Goal: Navigation & Orientation: Find specific page/section

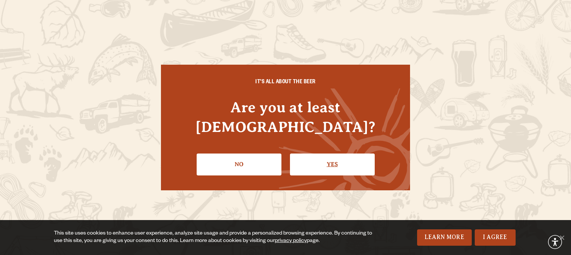
click at [312, 155] on link "Yes" at bounding box center [332, 165] width 85 height 22
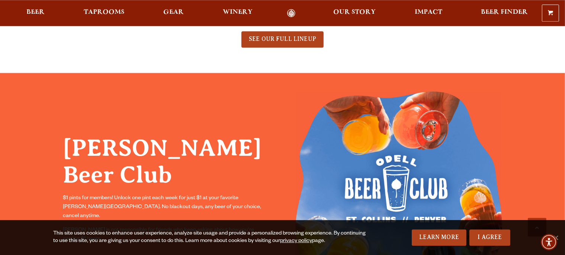
scroll to position [549, 0]
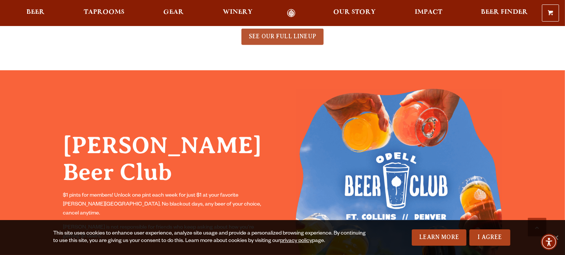
click at [273, 35] on span "SEE OUR FULL LINEUP" at bounding box center [282, 36] width 67 height 7
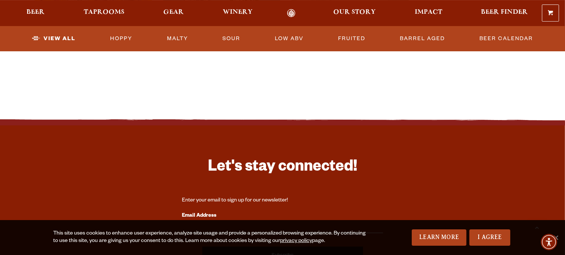
scroll to position [1727, 0]
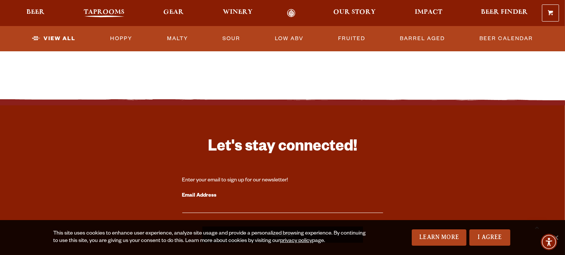
click at [109, 13] on span "Taprooms" at bounding box center [104, 12] width 41 height 6
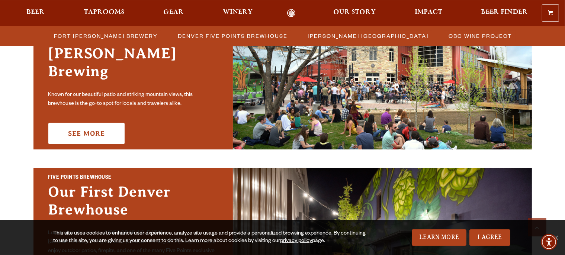
scroll to position [275, 0]
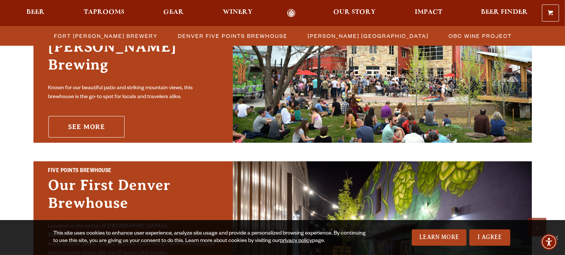
click at [98, 116] on link "See More" at bounding box center [86, 127] width 76 height 22
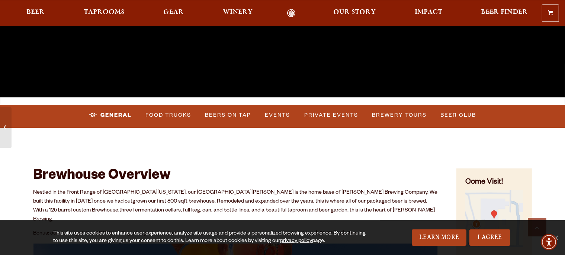
scroll to position [235, 0]
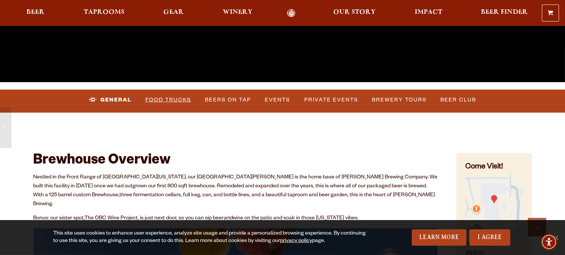
click at [181, 99] on link "Food Trucks" at bounding box center [168, 99] width 52 height 17
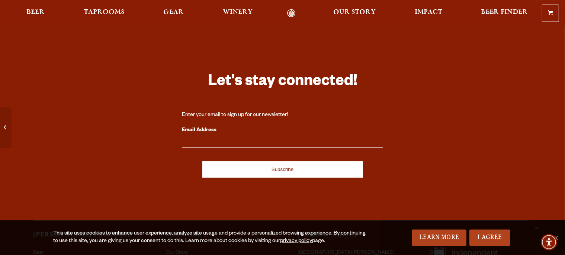
scroll to position [3141, 0]
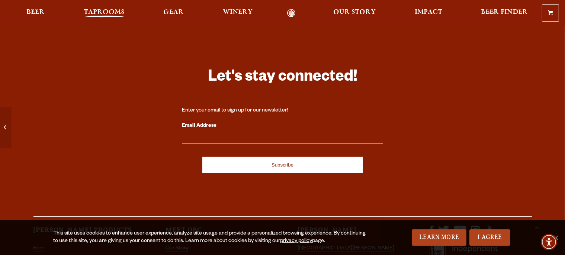
click at [112, 10] on span "Taprooms" at bounding box center [104, 12] width 41 height 6
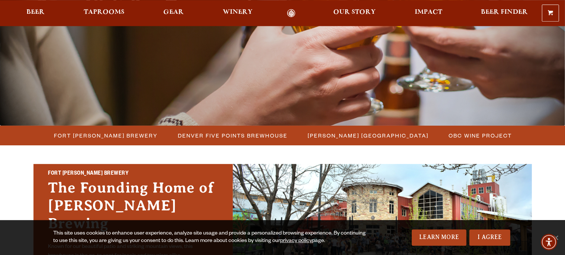
scroll to position [117, 0]
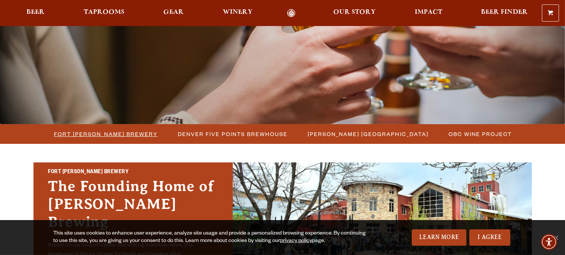
click at [130, 131] on span "Fort [PERSON_NAME] Brewery" at bounding box center [106, 134] width 104 height 11
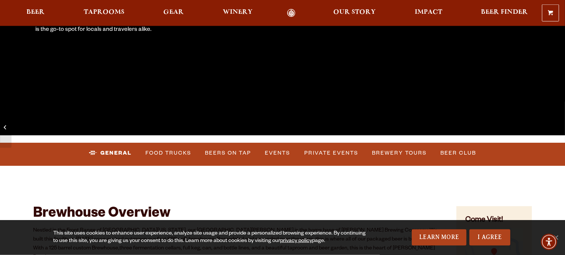
scroll to position [196, 0]
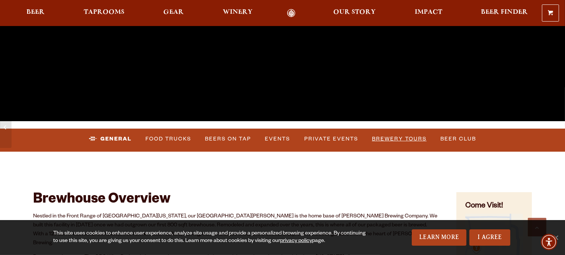
click at [392, 141] on link "Brewery Tours" at bounding box center [399, 138] width 61 height 17
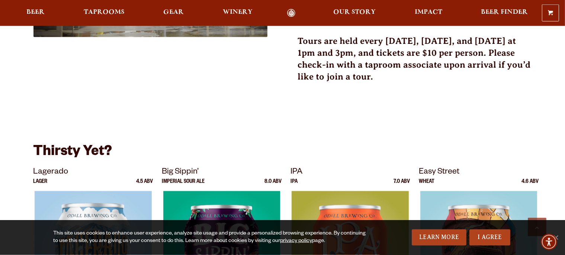
scroll to position [393, 0]
